Goal: Information Seeking & Learning: Check status

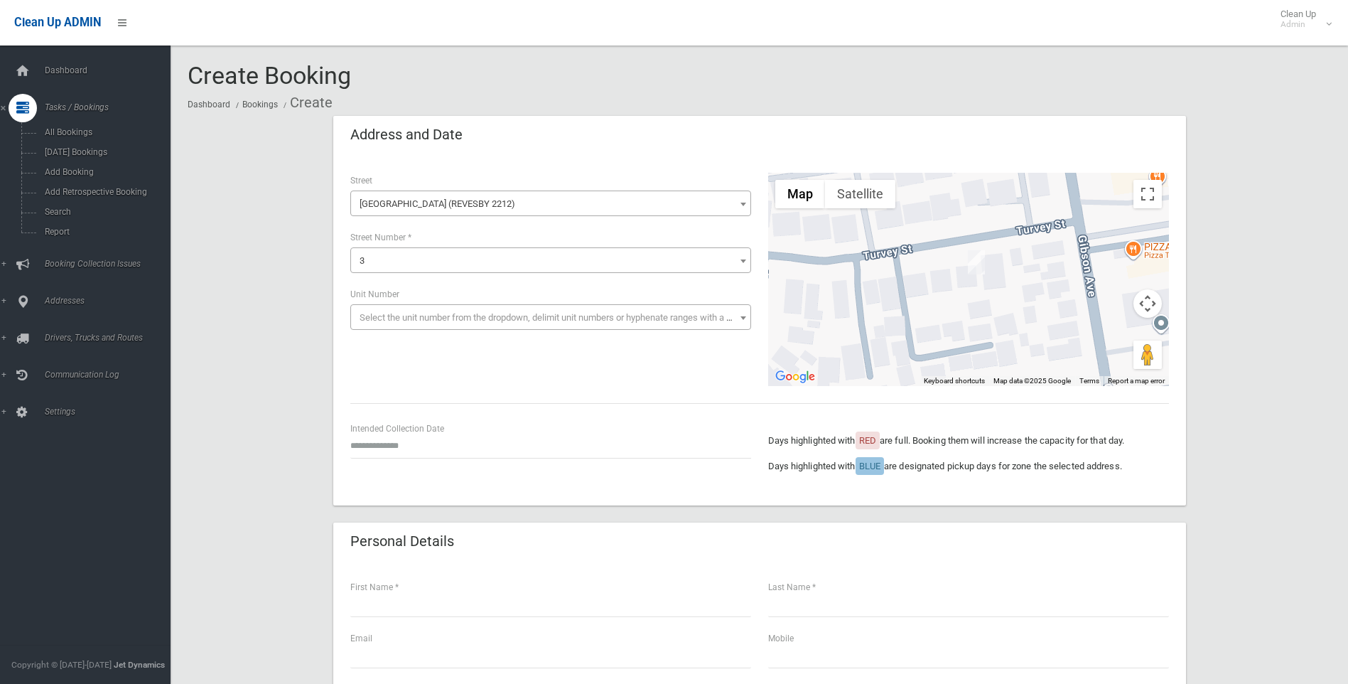
select select "****"
select select "*"
click at [72, 219] on link "Search" at bounding box center [90, 212] width 181 height 20
click at [70, 220] on link "Search" at bounding box center [90, 212] width 181 height 20
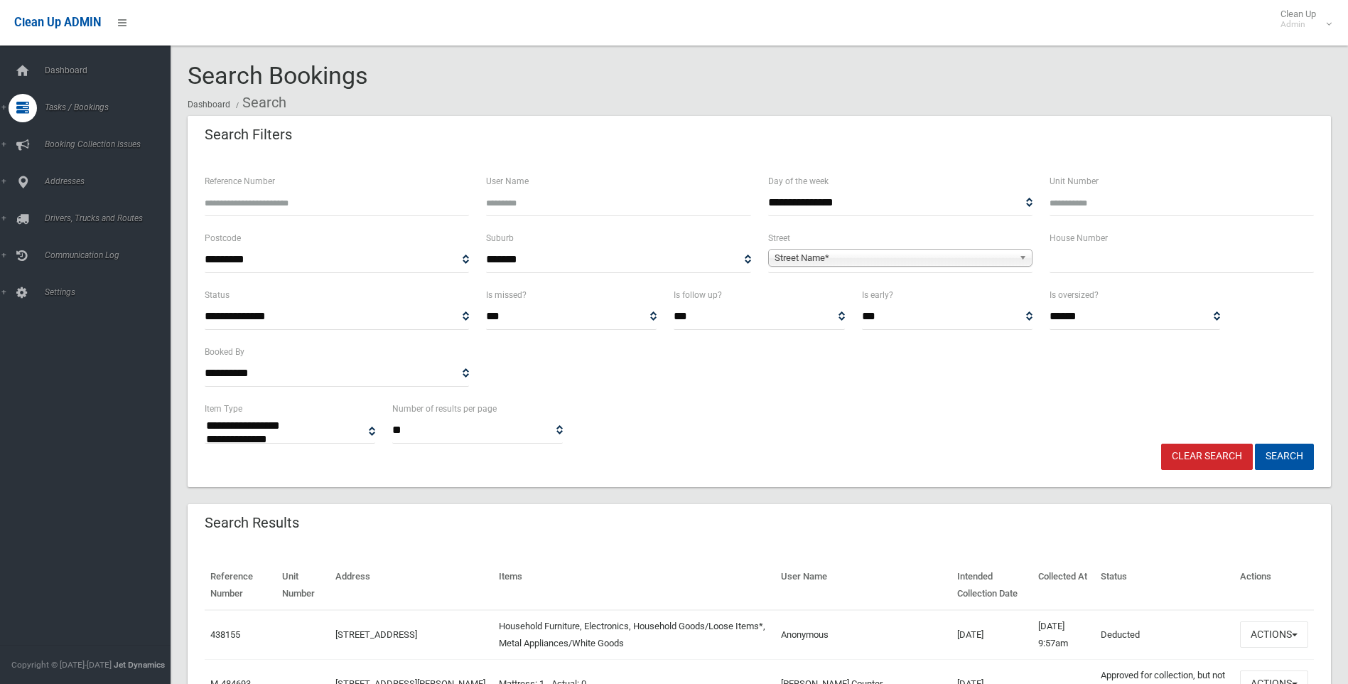
select select
click at [1176, 287] on div "**********" at bounding box center [1135, 307] width 171 height 43
click at [1167, 266] on input "text" at bounding box center [1182, 260] width 264 height 26
type input "**"
click at [931, 248] on span "**********" at bounding box center [900, 260] width 264 height 26
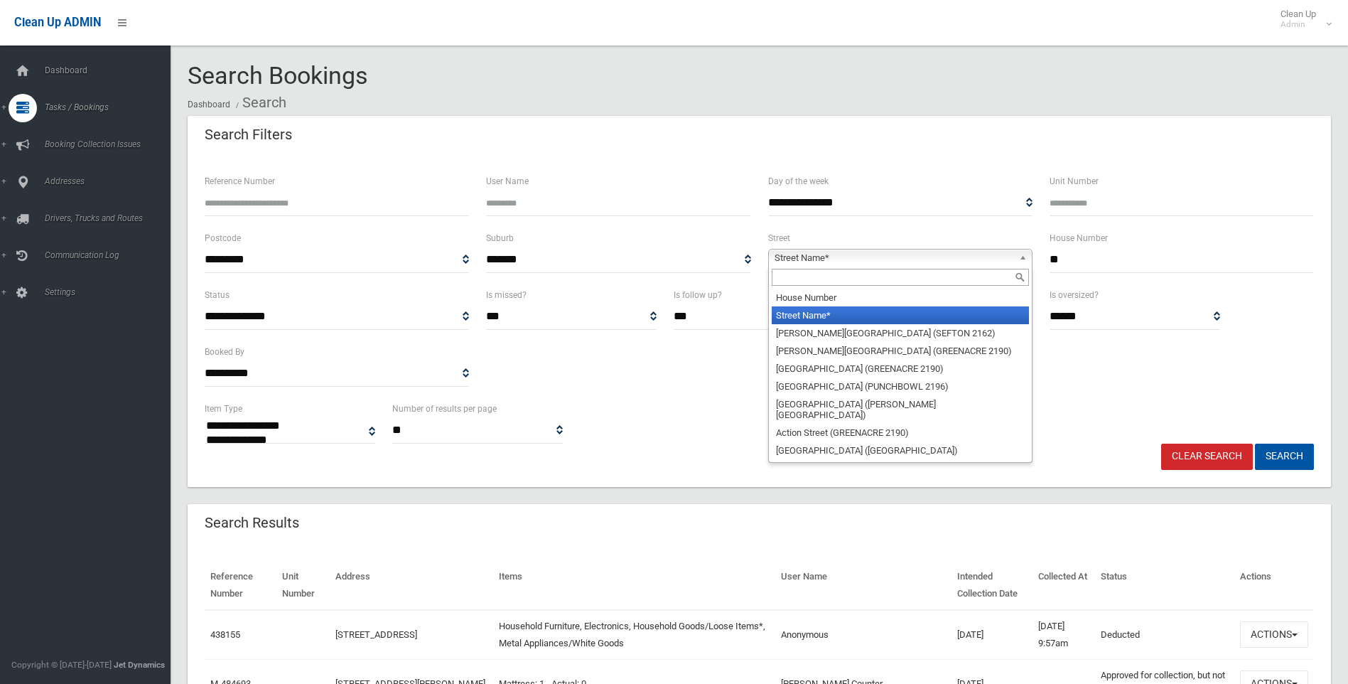
click at [935, 264] on span "Street Name*" at bounding box center [894, 257] width 239 height 17
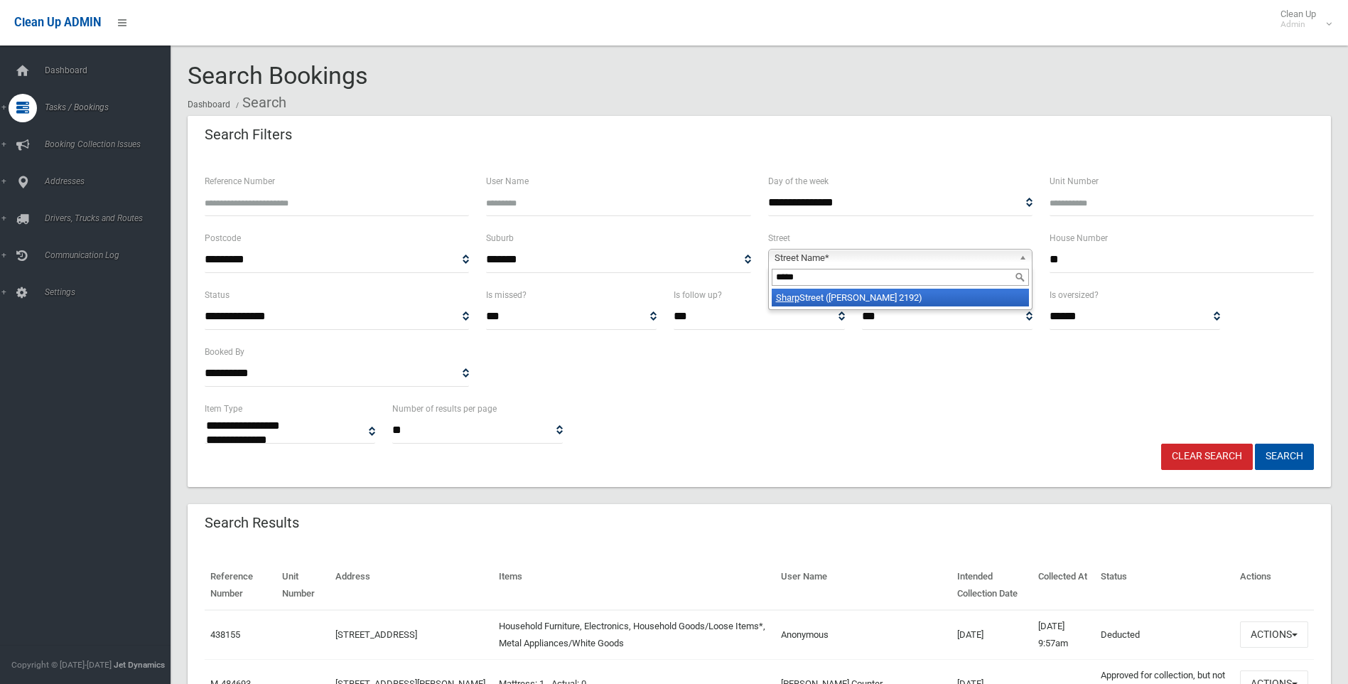
type input "*****"
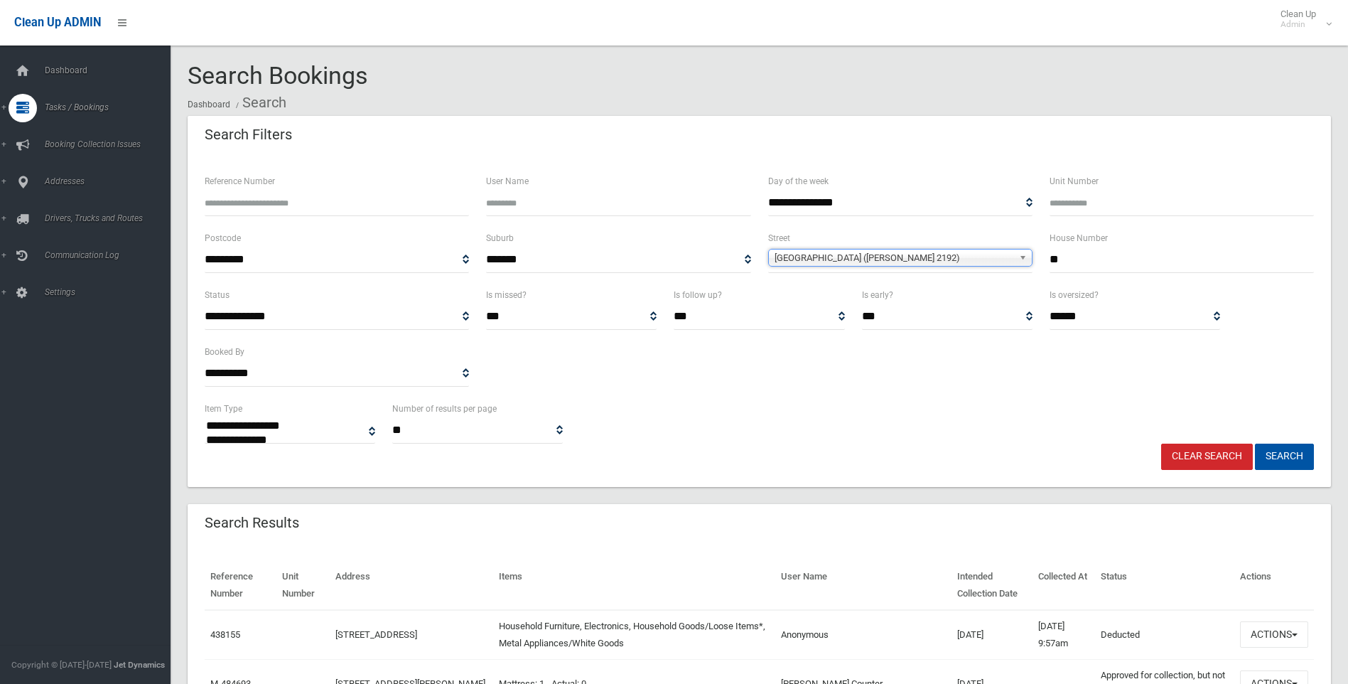
click at [1255, 444] on button "Search" at bounding box center [1284, 457] width 59 height 26
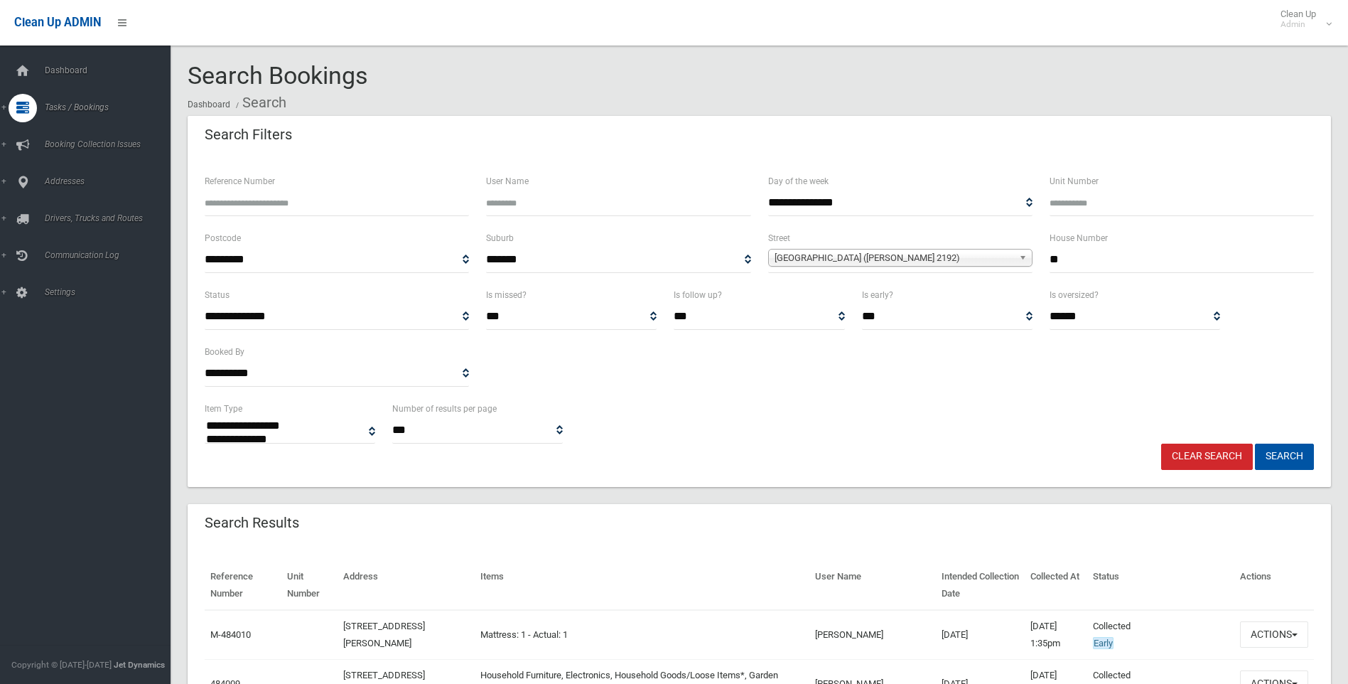
select select
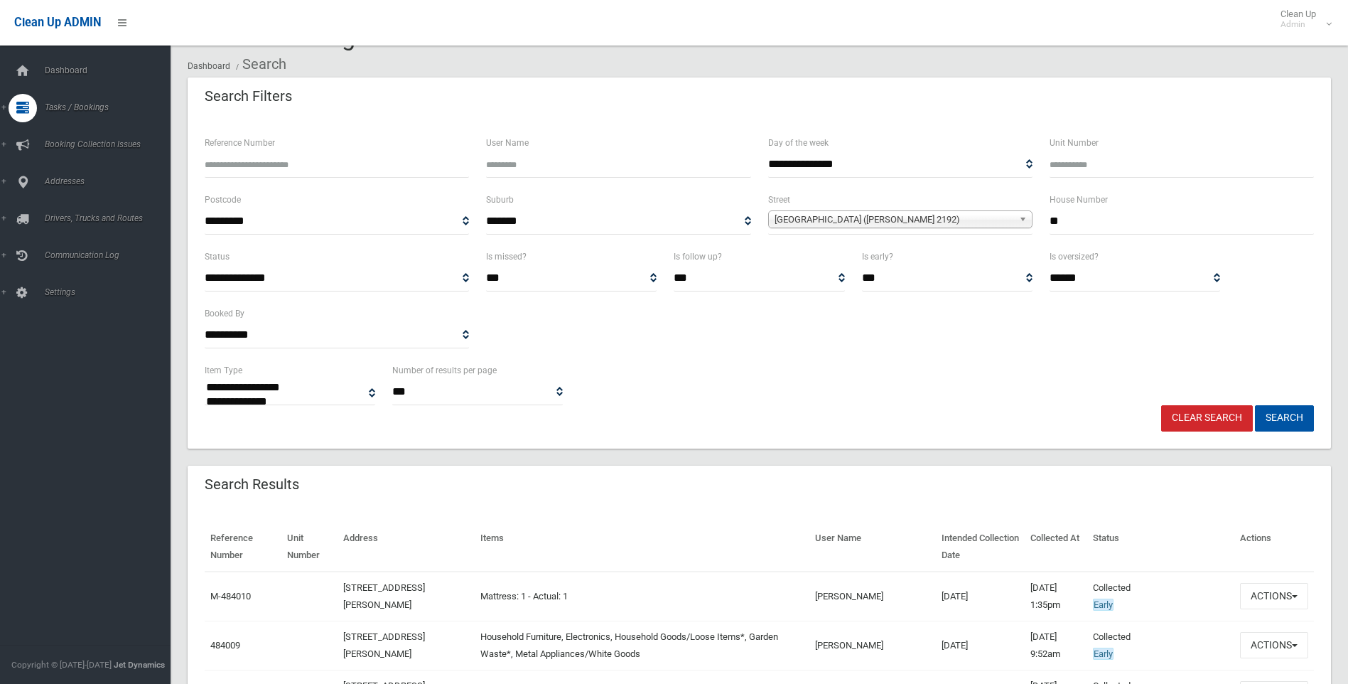
scroll to position [213, 0]
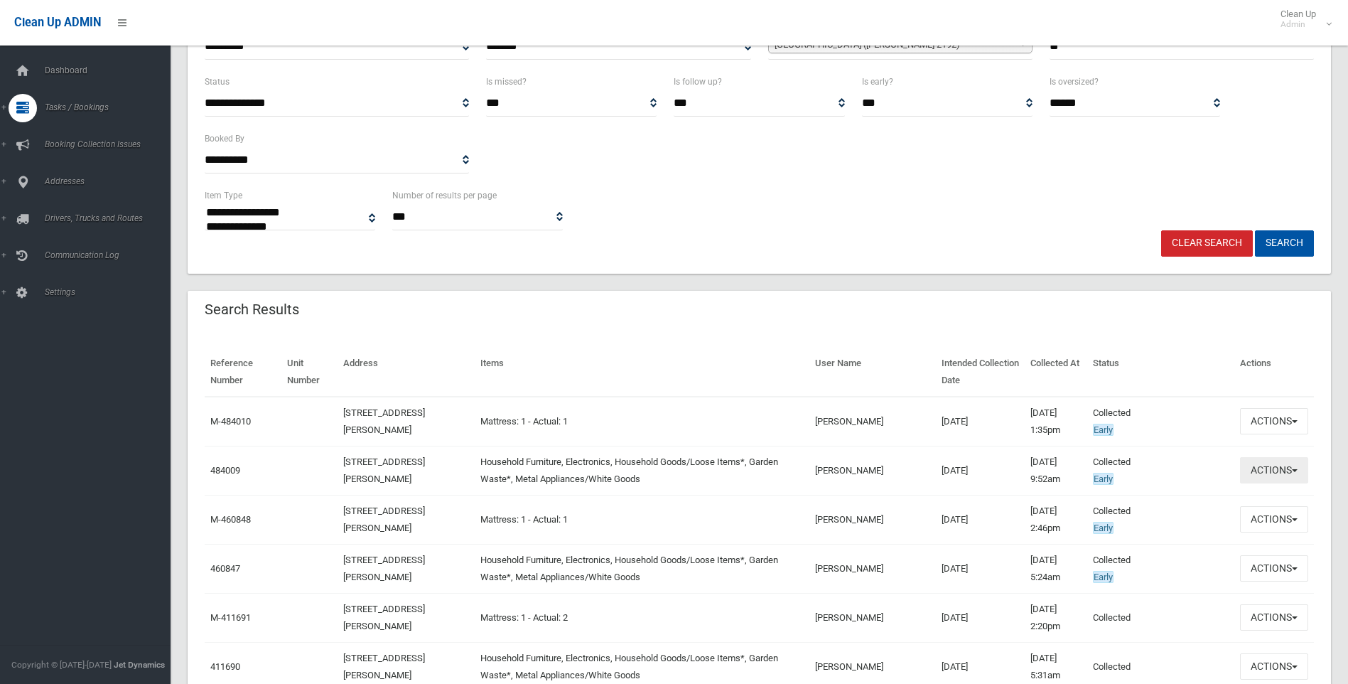
click at [1272, 463] on button "Actions" at bounding box center [1274, 470] width 68 height 26
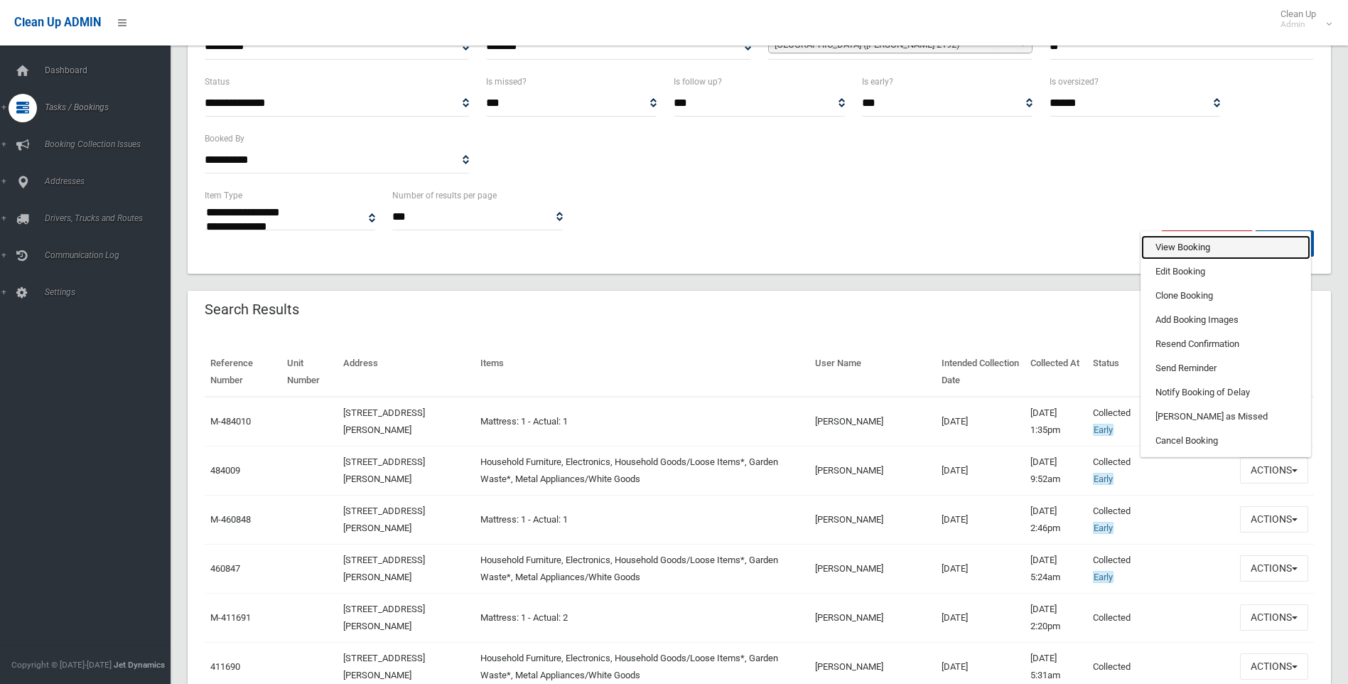
click at [1217, 240] on link "View Booking" at bounding box center [1226, 247] width 169 height 24
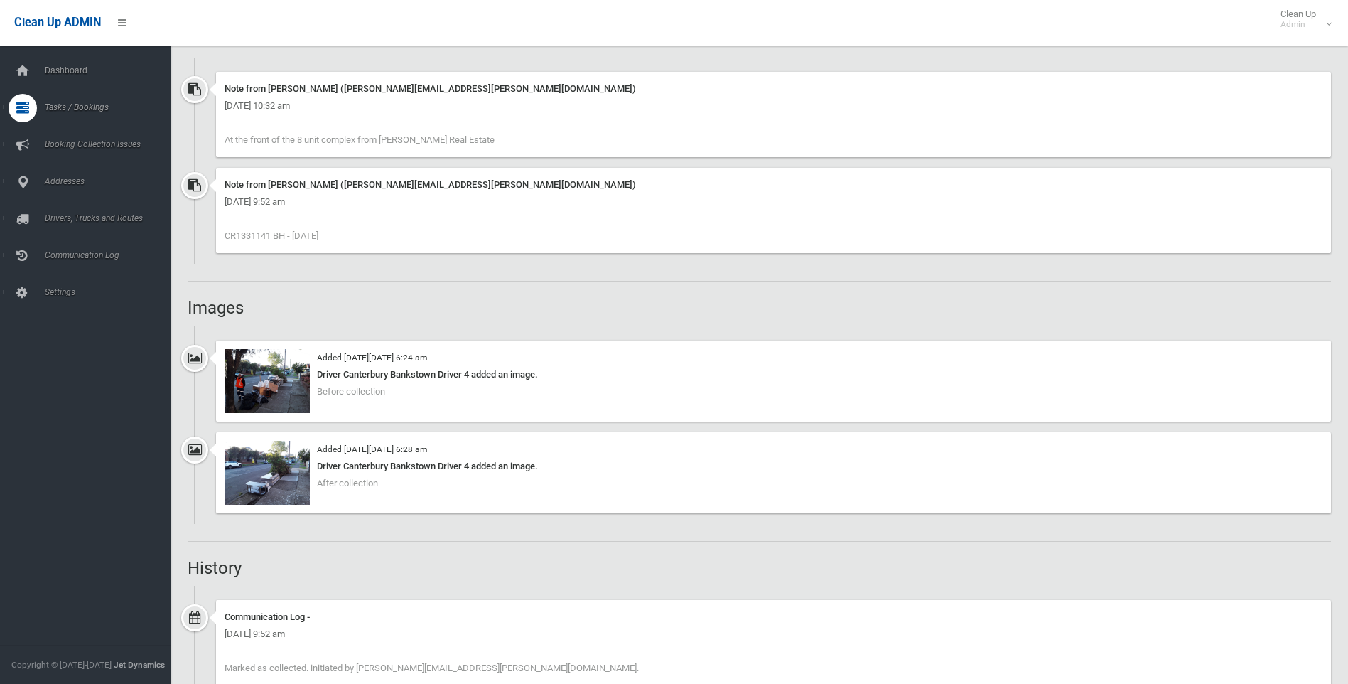
scroll to position [1066, 0]
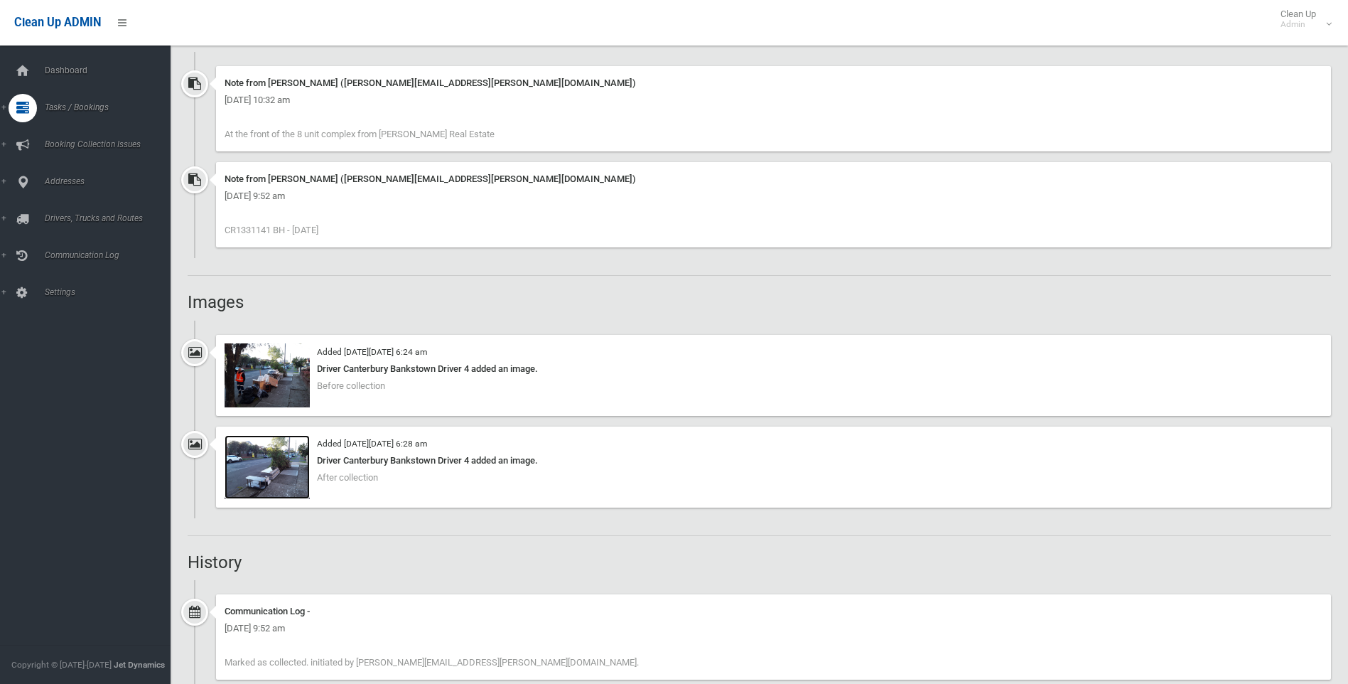
click at [296, 456] on img at bounding box center [267, 467] width 85 height 64
click at [260, 380] on img at bounding box center [267, 375] width 85 height 64
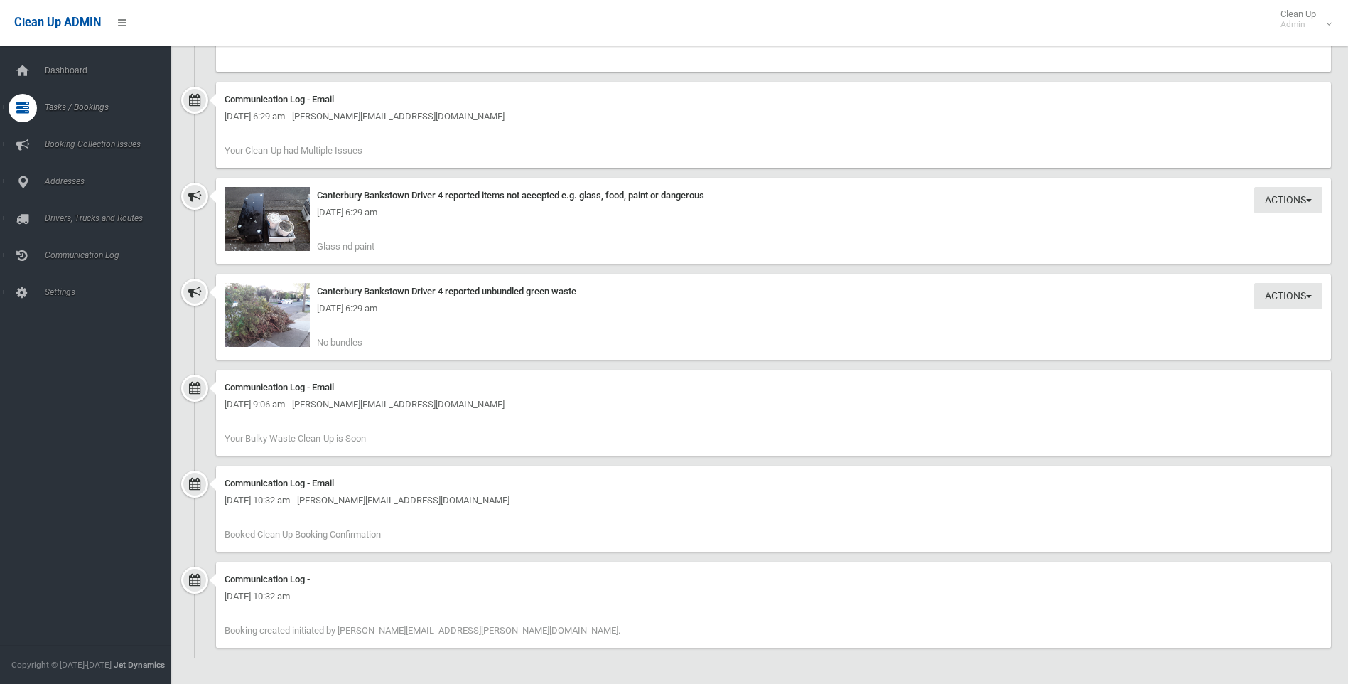
scroll to position [1643, 0]
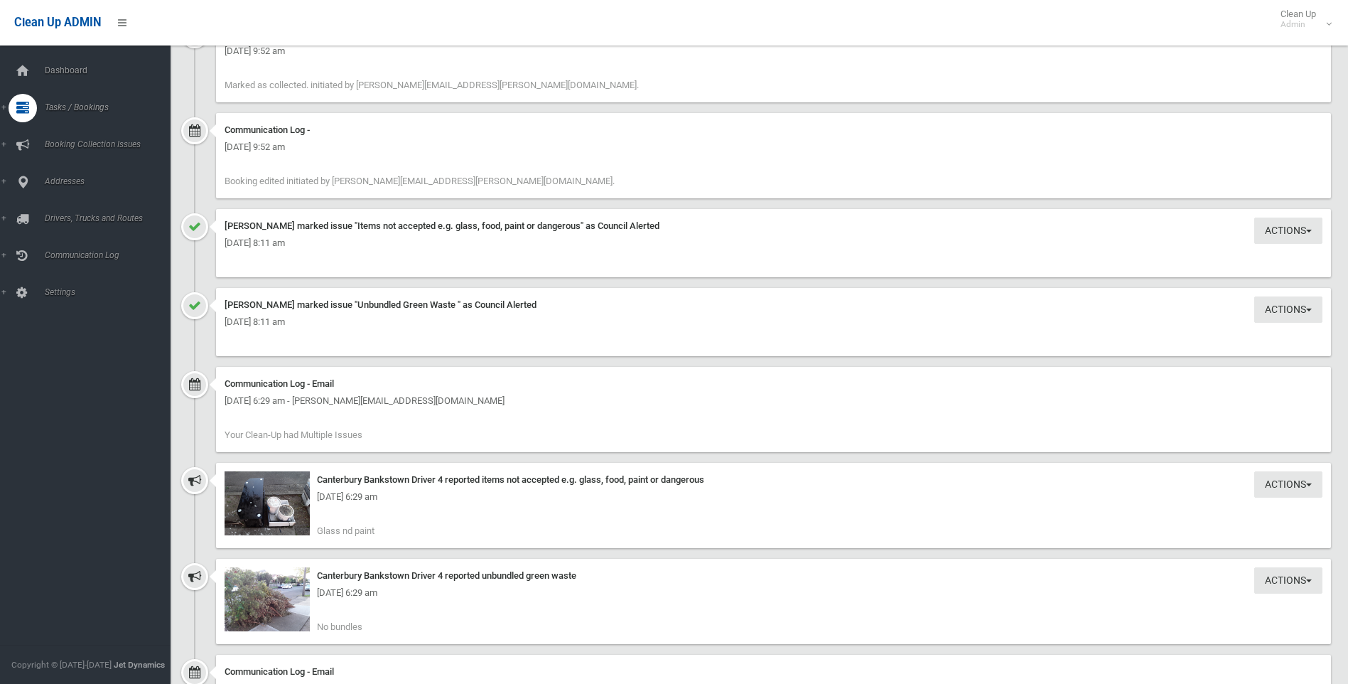
click at [282, 587] on div "Wednesday 24th September 2025 - 6:29 am" at bounding box center [774, 592] width 1098 height 17
click at [282, 601] on div "Wednesday 24th September 2025 - 6:29 am" at bounding box center [774, 592] width 1098 height 17
click at [275, 621] on img at bounding box center [267, 599] width 85 height 64
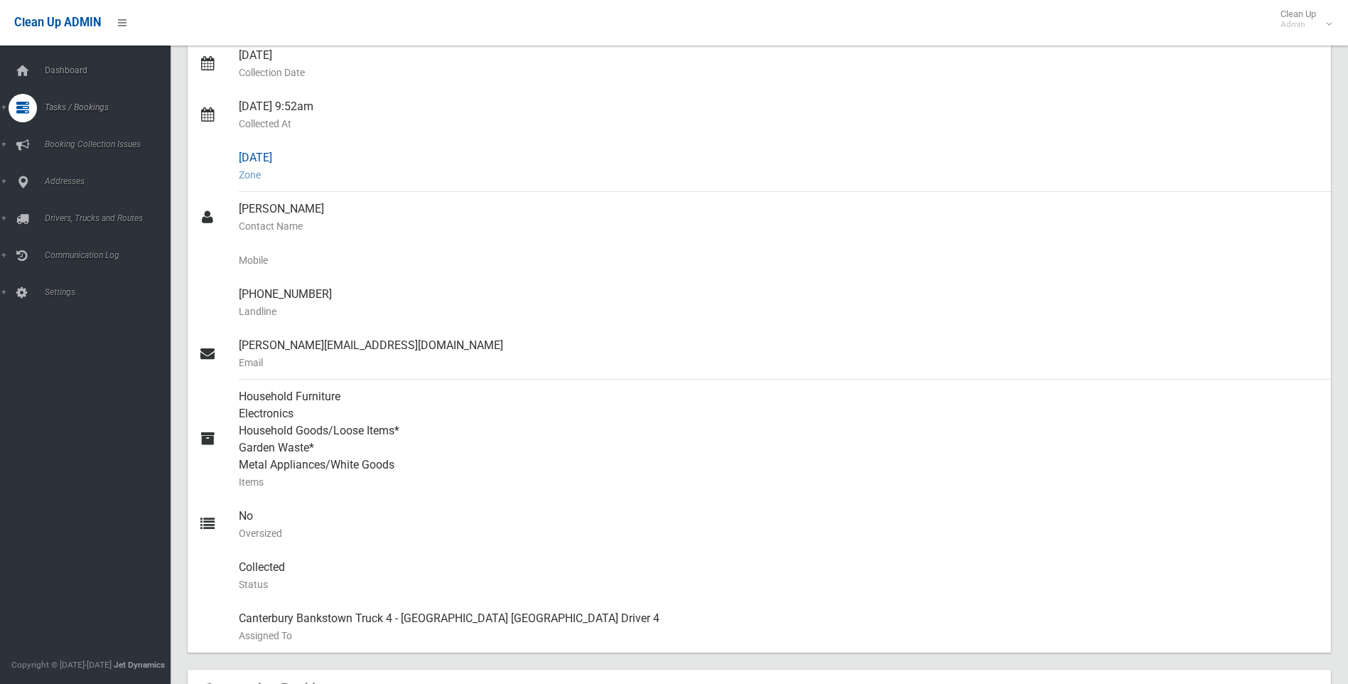
scroll to position [142, 0]
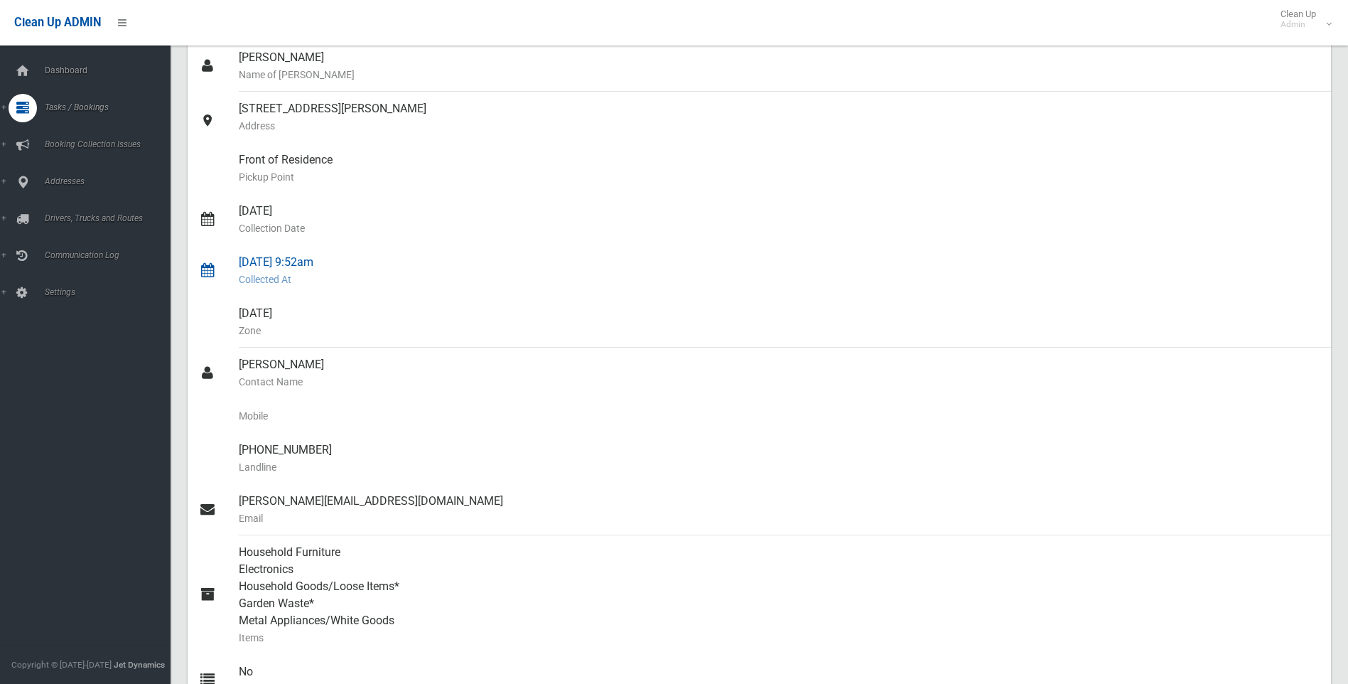
drag, startPoint x: 550, startPoint y: 334, endPoint x: 584, endPoint y: 274, distance: 69.0
click at [584, 274] on small "Collected At" at bounding box center [779, 279] width 1081 height 17
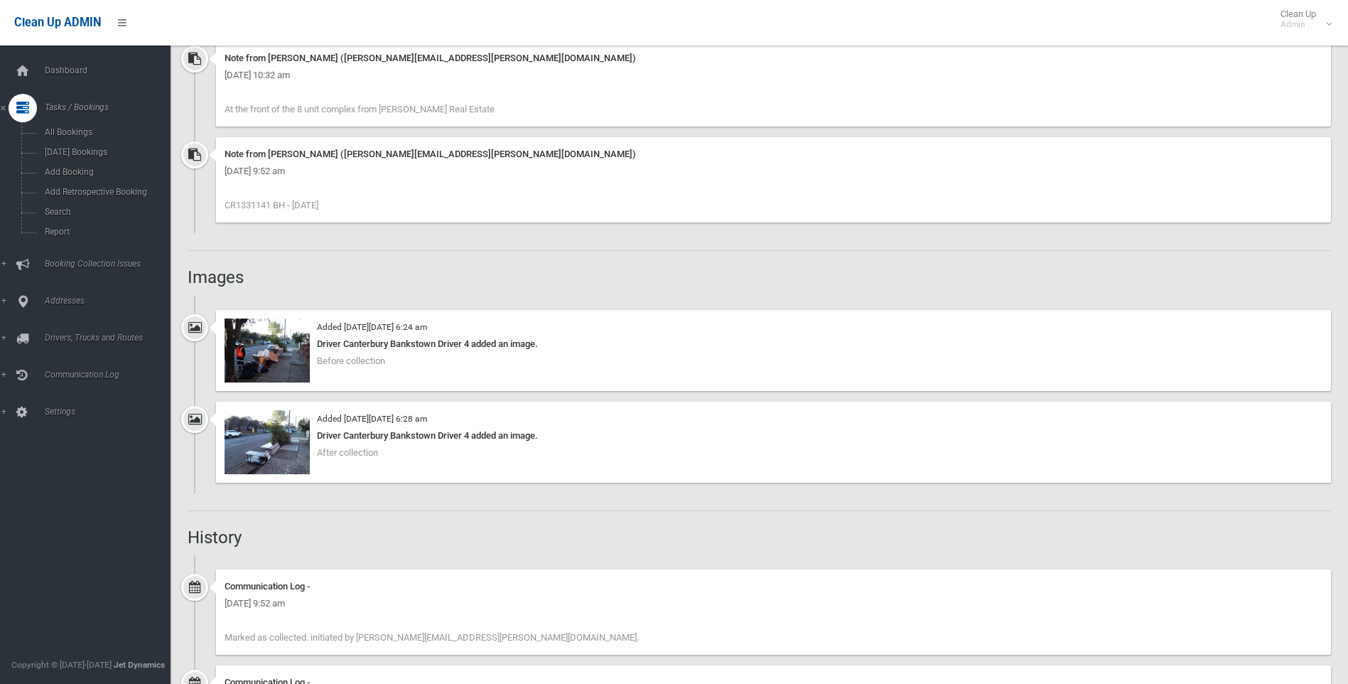
scroll to position [1066, 0]
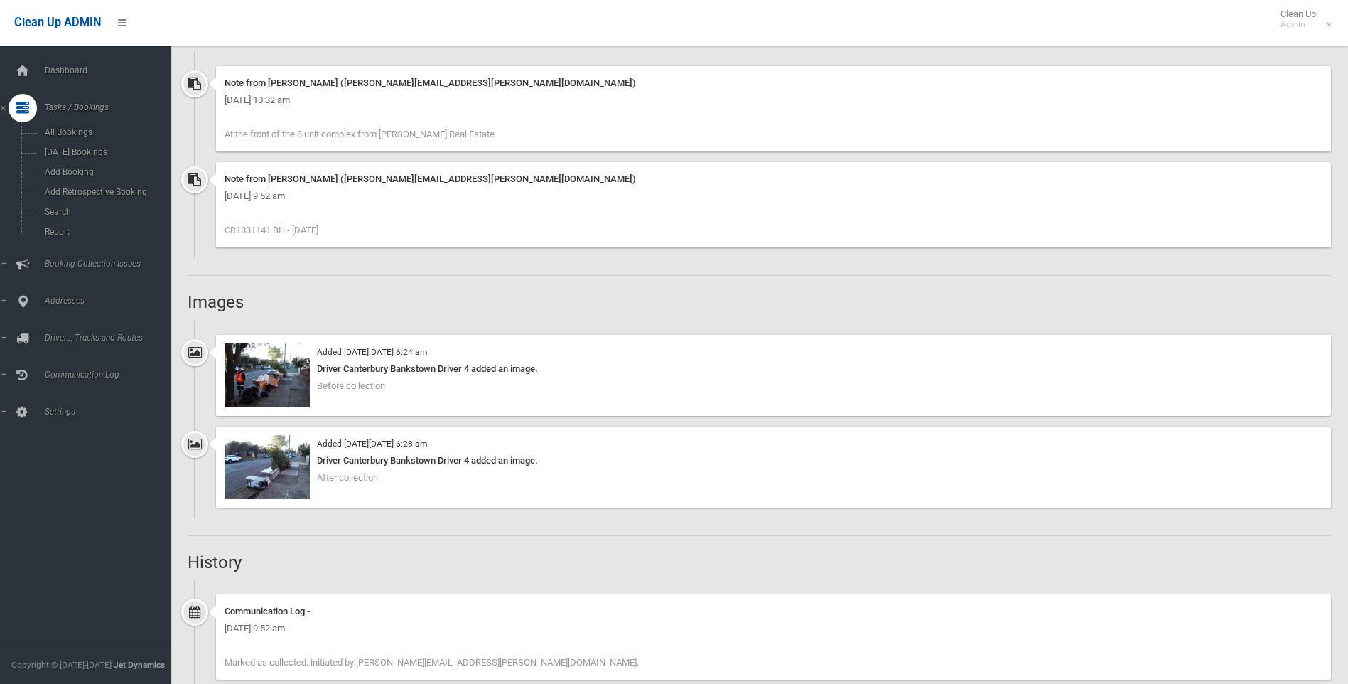
drag, startPoint x: 236, startPoint y: 227, endPoint x: 272, endPoint y: 232, distance: 36.5
click at [272, 232] on span "CR1331141 BH - 24.9.25" at bounding box center [272, 230] width 94 height 11
copy span "1331141"
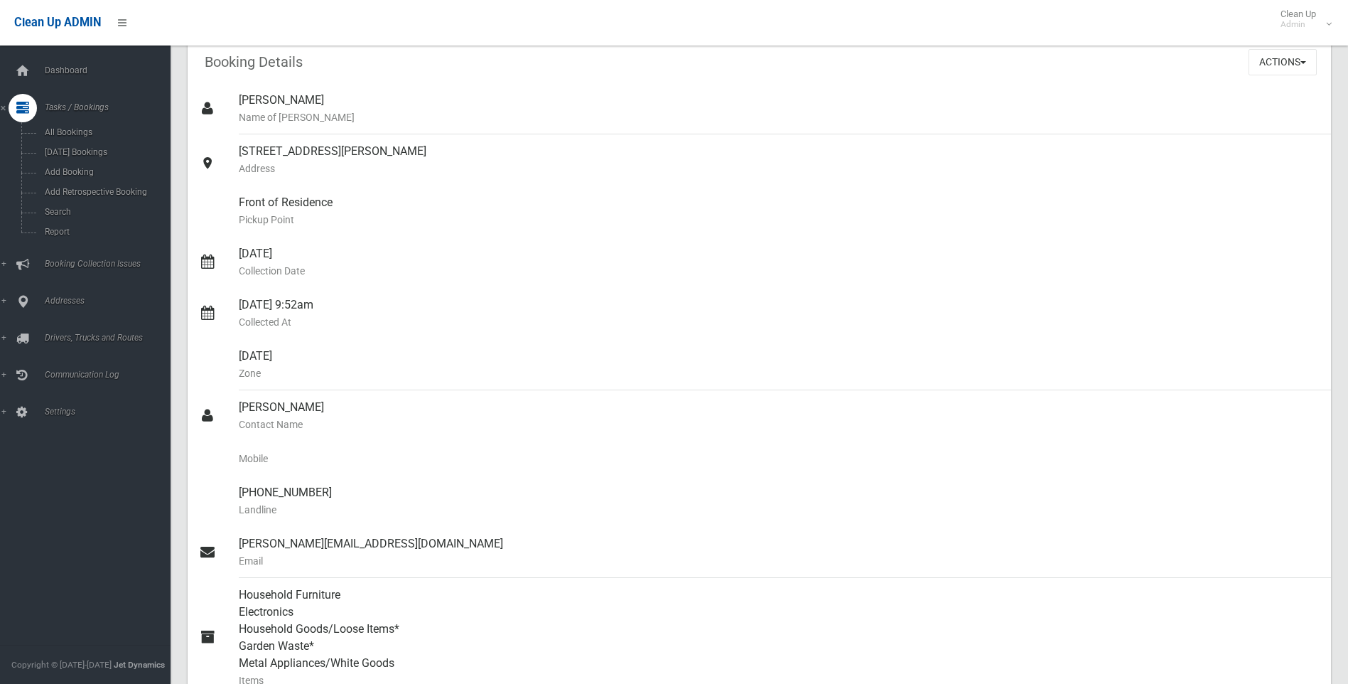
scroll to position [0, 0]
